Goal: Information Seeking & Learning: Learn about a topic

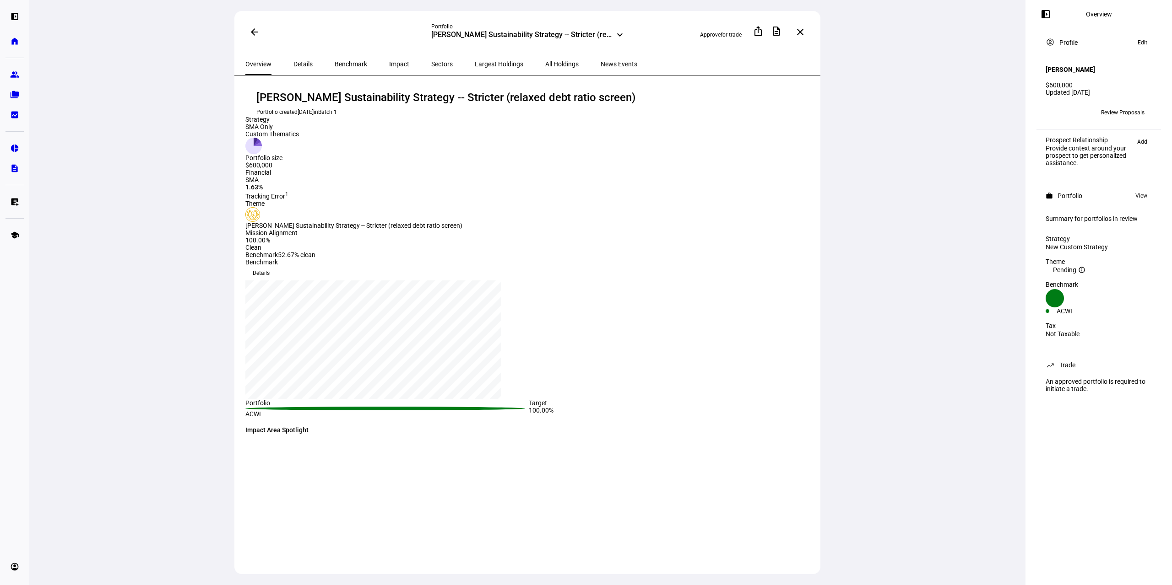
click at [431, 65] on span "Sectors" at bounding box center [442, 64] width 22 height 6
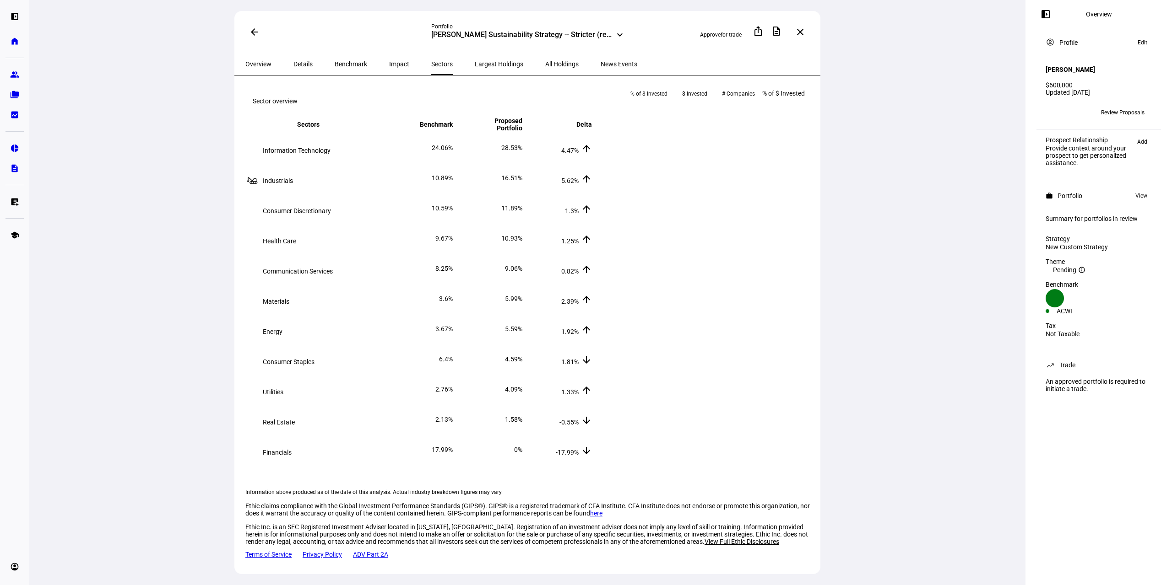
click at [389, 65] on span "Impact" at bounding box center [399, 64] width 20 height 6
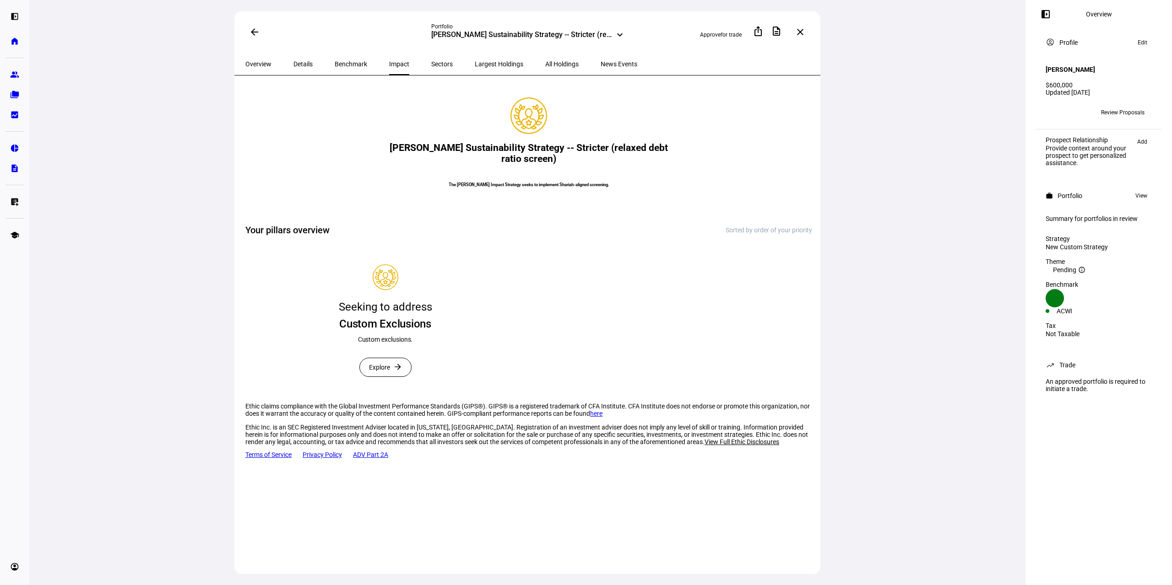
click at [344, 63] on span "Benchmark" at bounding box center [351, 64] width 32 height 6
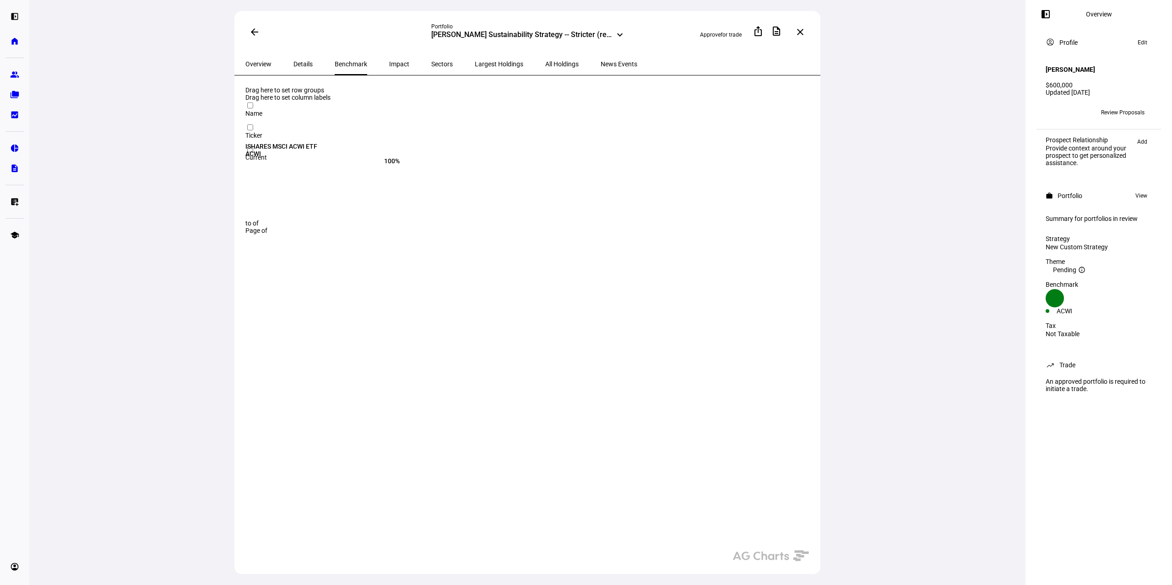
click at [431, 61] on span "Sectors" at bounding box center [442, 64] width 22 height 6
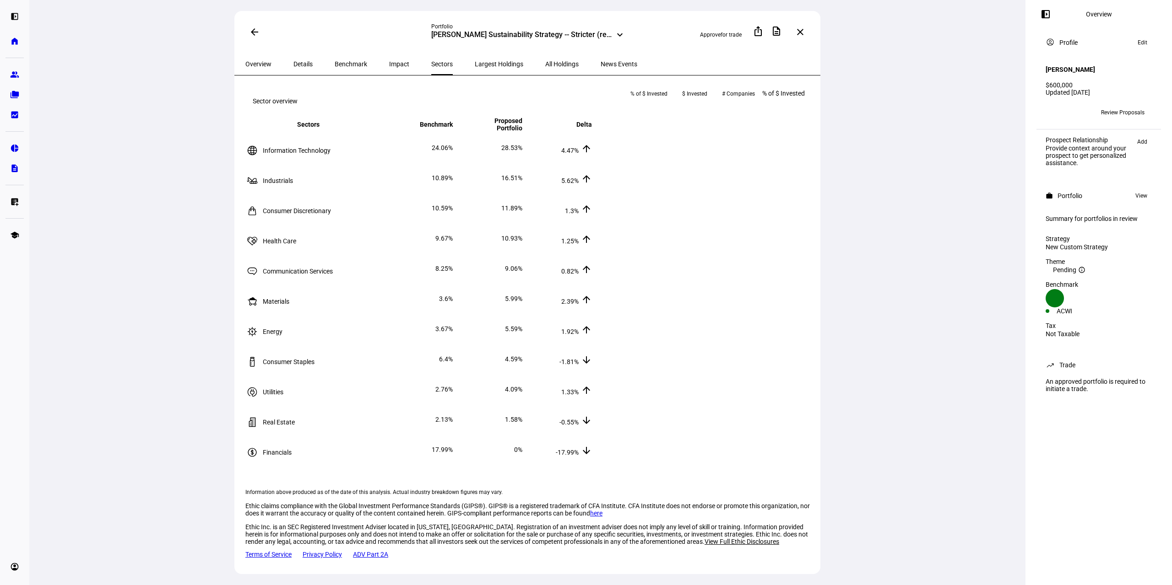
click at [610, 37] on div "[PERSON_NAME] Sustainability Strategy -- Stricter (relaxed debt ratio screen)" at bounding box center [521, 35] width 181 height 11
click at [539, 99] on div "[PERSON_NAME] Sustainability Strategy -- Stricter (relaxed debt ratio screen)" at bounding box center [526, 95] width 143 height 15
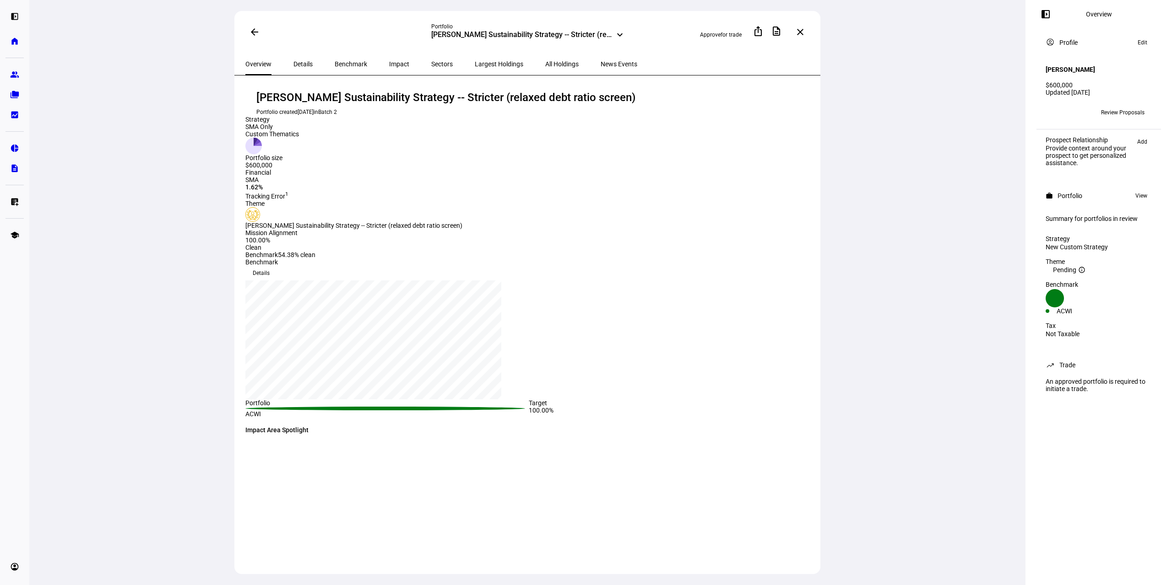
click at [389, 62] on span "Impact" at bounding box center [399, 64] width 20 height 6
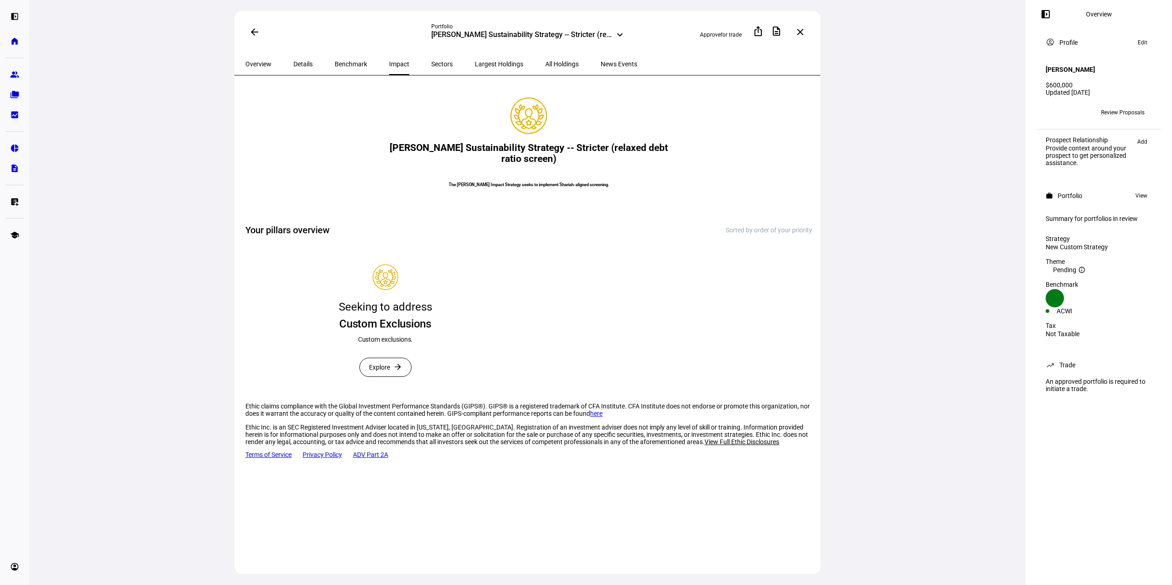
click at [387, 377] on span "Explore" at bounding box center [379, 367] width 21 height 18
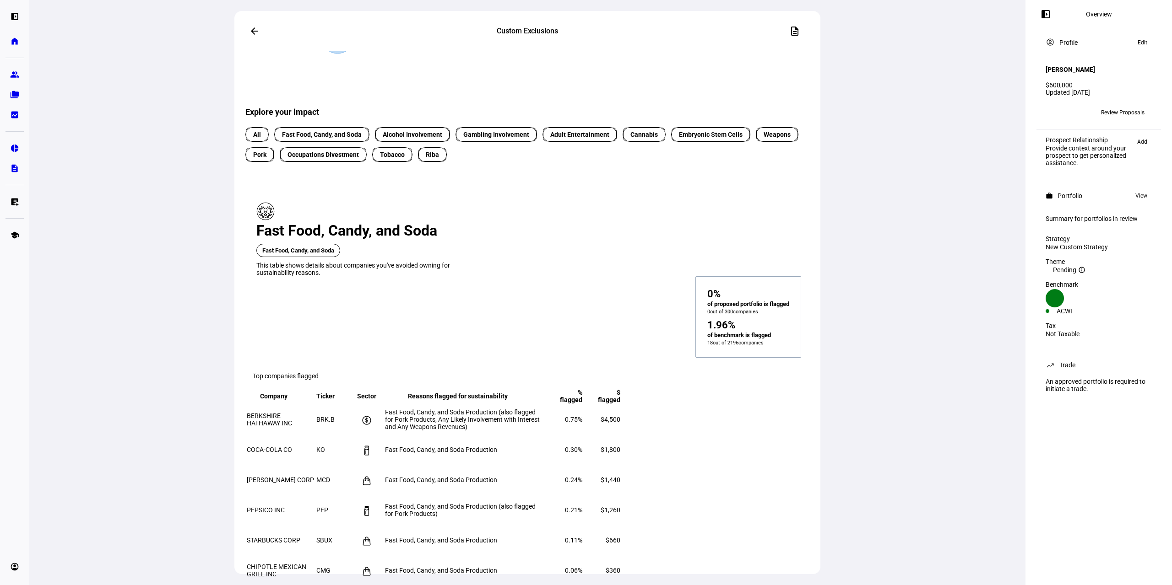
scroll to position [183, 0]
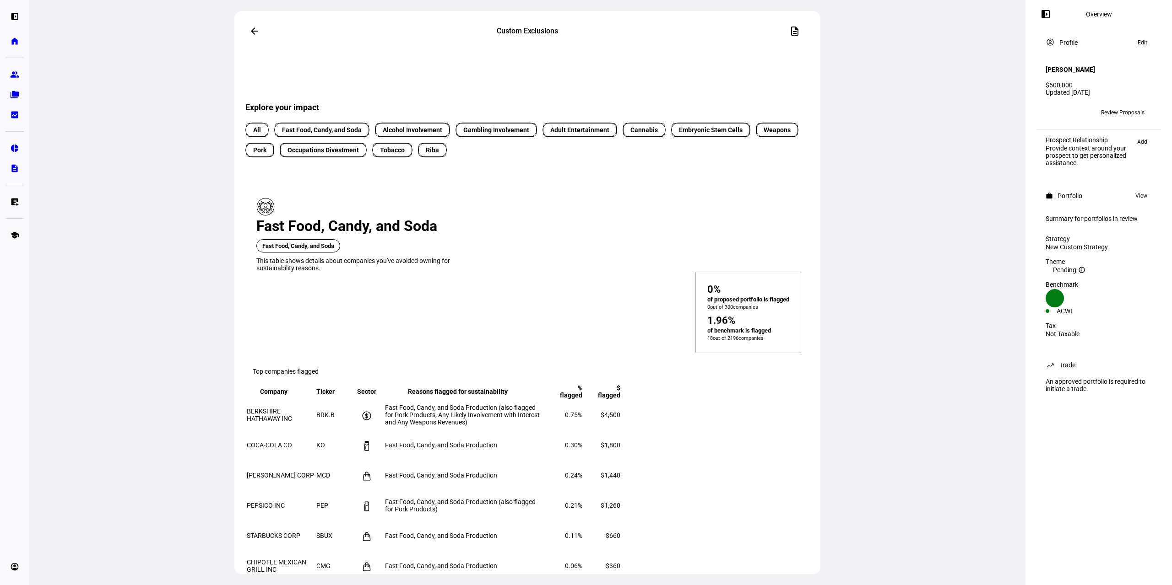
click at [339, 155] on span "Occupations Divestment" at bounding box center [322, 151] width 71 height 10
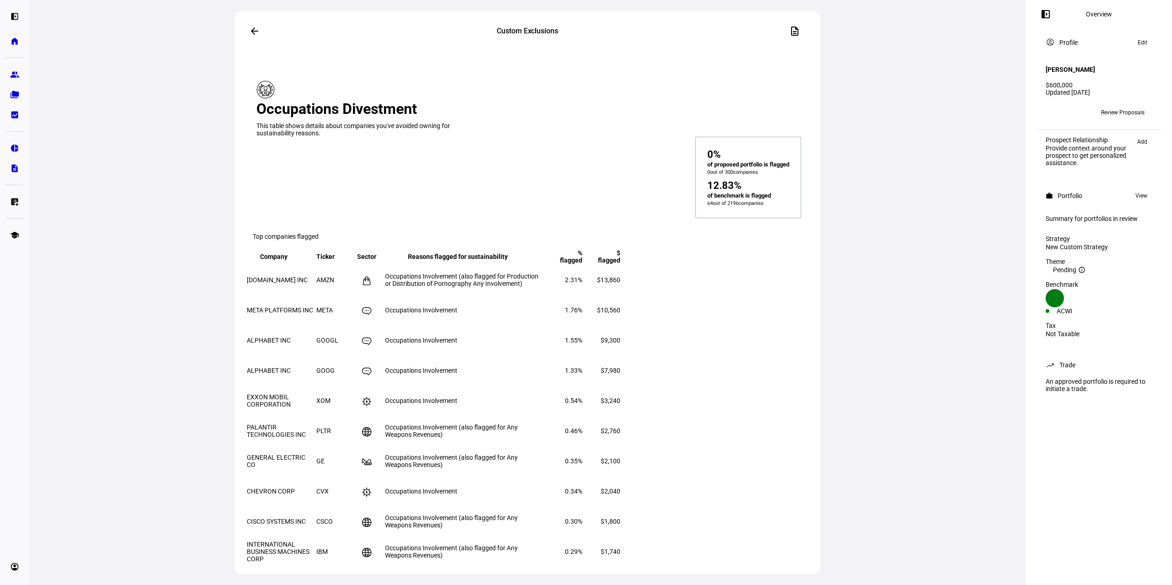
scroll to position [412, 0]
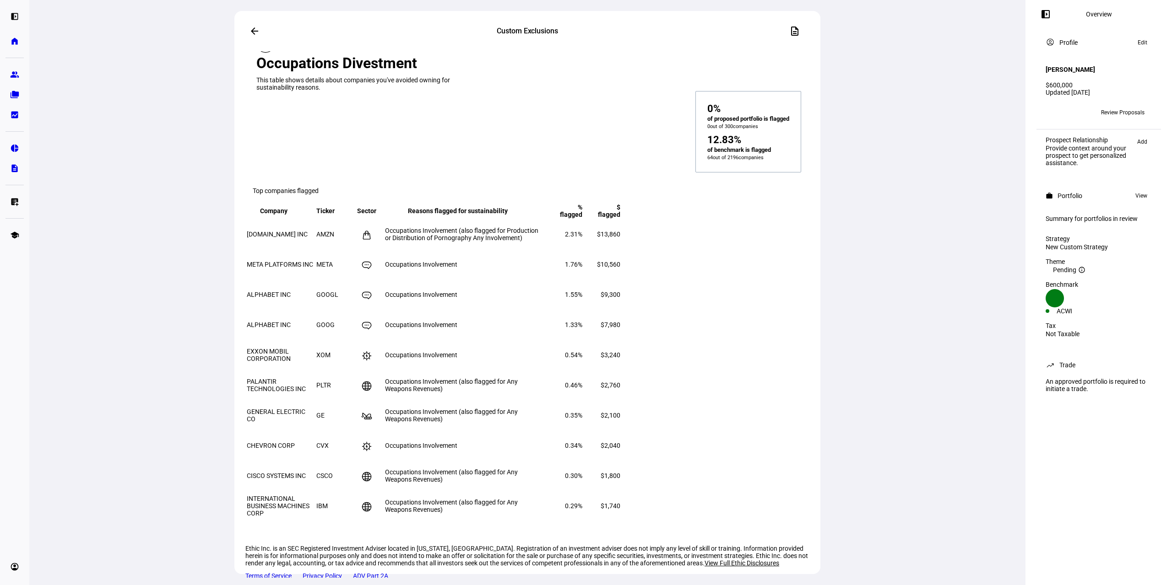
click at [457, 291] on span "Occupations Involvement" at bounding box center [421, 294] width 72 height 7
click at [539, 280] on td "Occupations Involvement" at bounding box center [464, 294] width 160 height 29
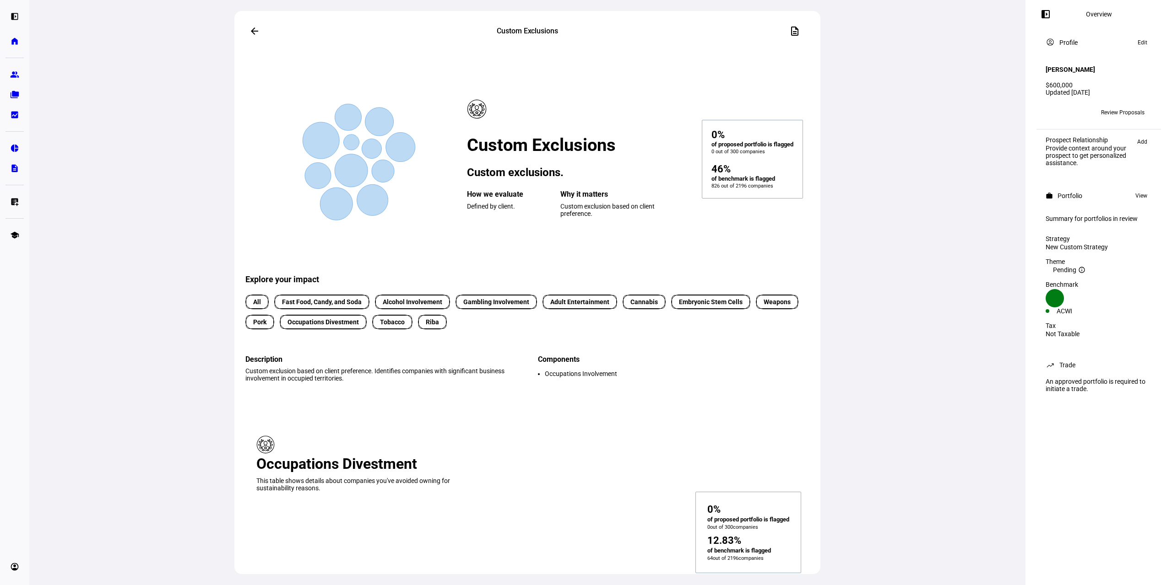
scroll to position [0, 0]
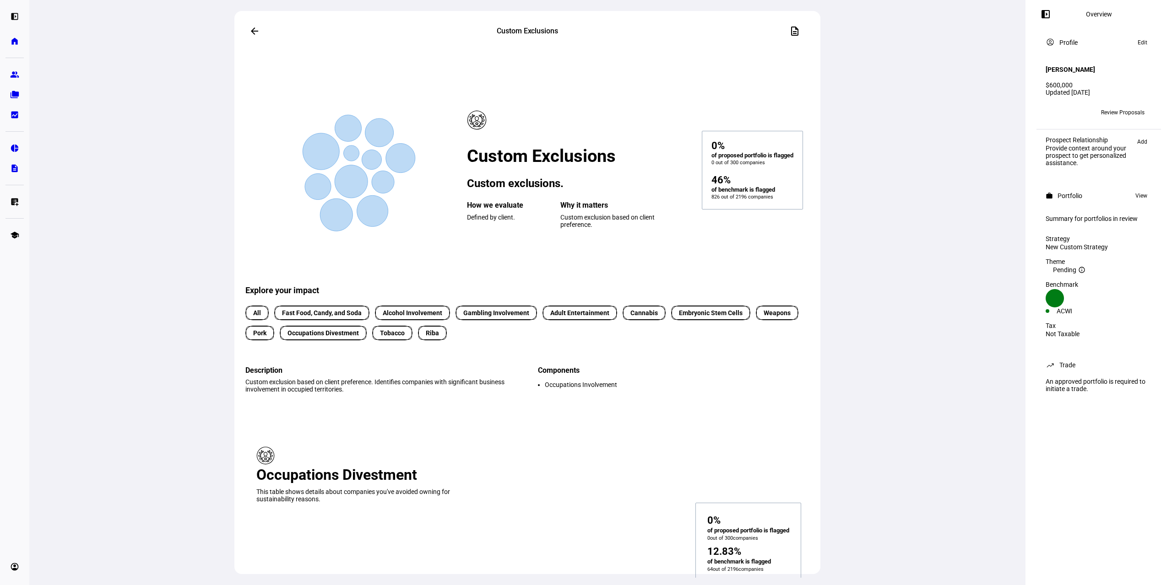
click at [248, 318] on span "All" at bounding box center [257, 313] width 19 height 10
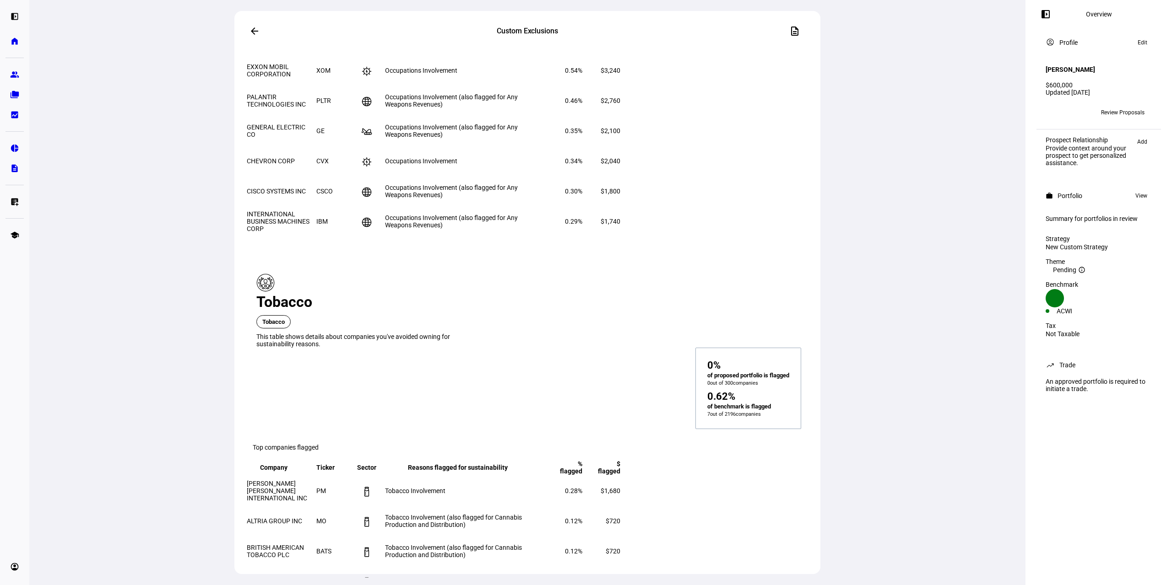
scroll to position [5535, 0]
